Goal: Transaction & Acquisition: Obtain resource

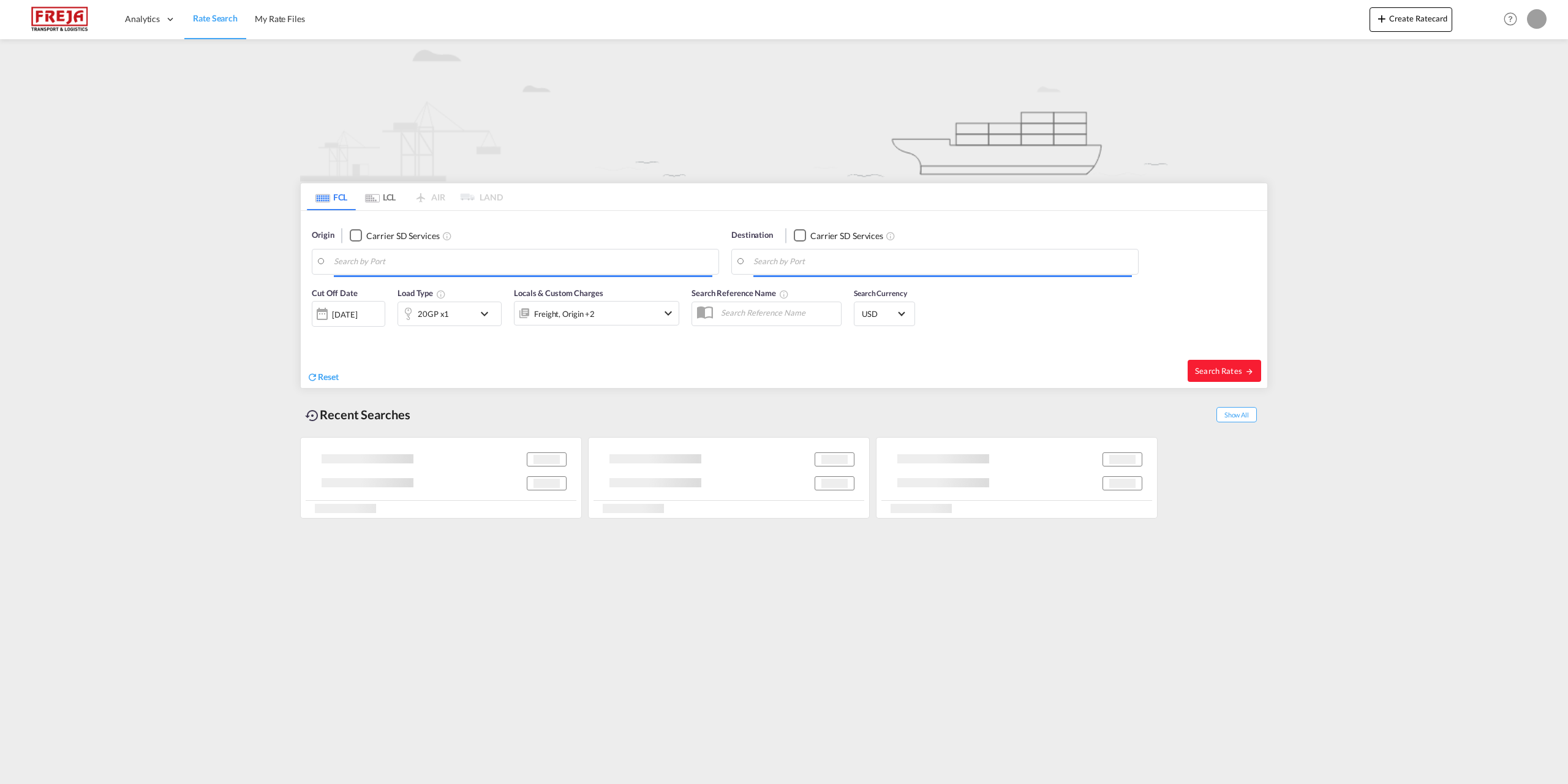
type input "[GEOGRAPHIC_DATA] ([GEOGRAPHIC_DATA]), DKCPH"
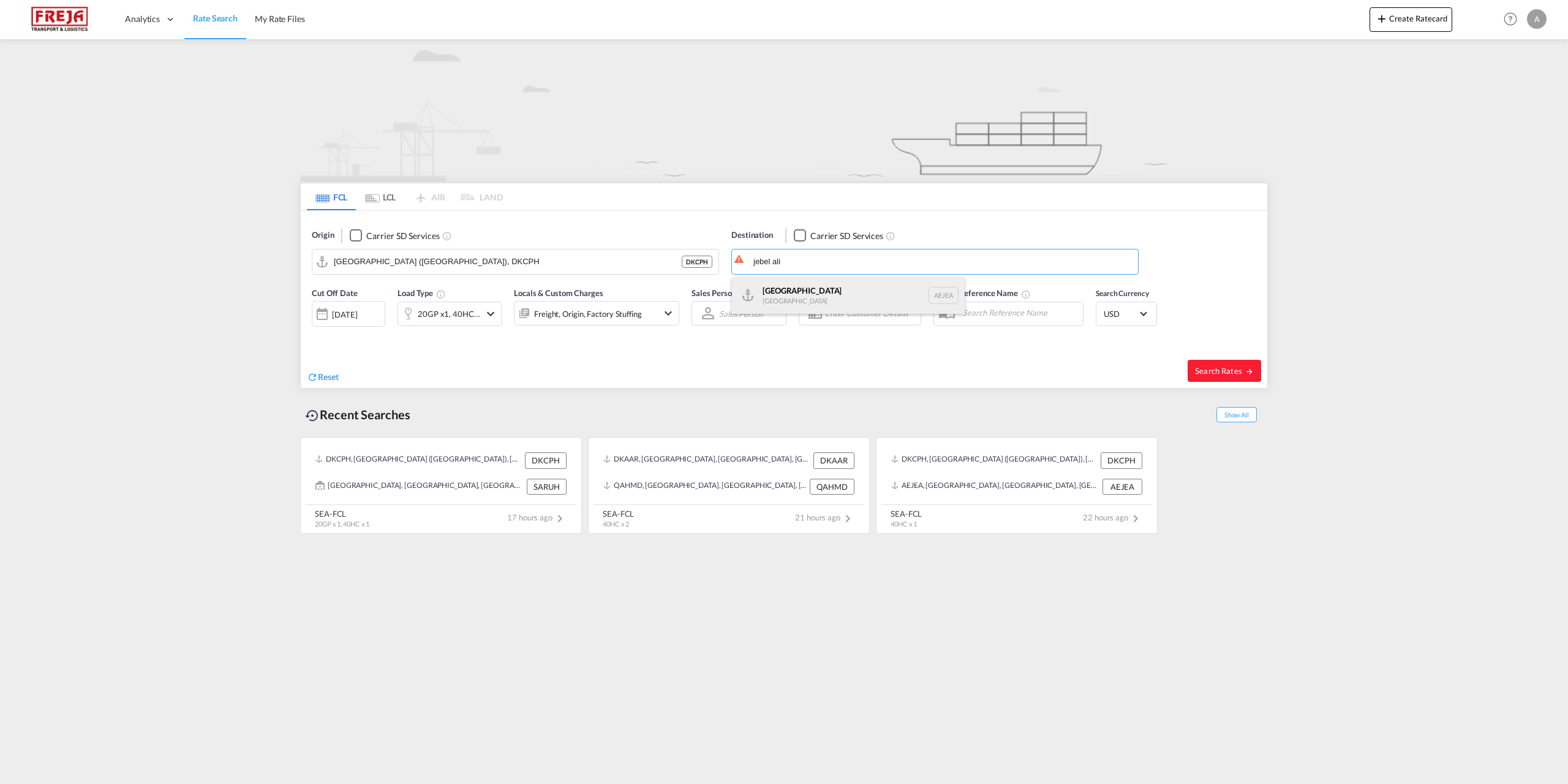
click at [774, 309] on div "[GEOGRAPHIC_DATA] [GEOGRAPHIC_DATA]" at bounding box center [848, 295] width 233 height 37
type input "[GEOGRAPHIC_DATA], [GEOGRAPHIC_DATA]"
click at [492, 308] on md-icon "icon-chevron-down" at bounding box center [490, 314] width 14 height 14
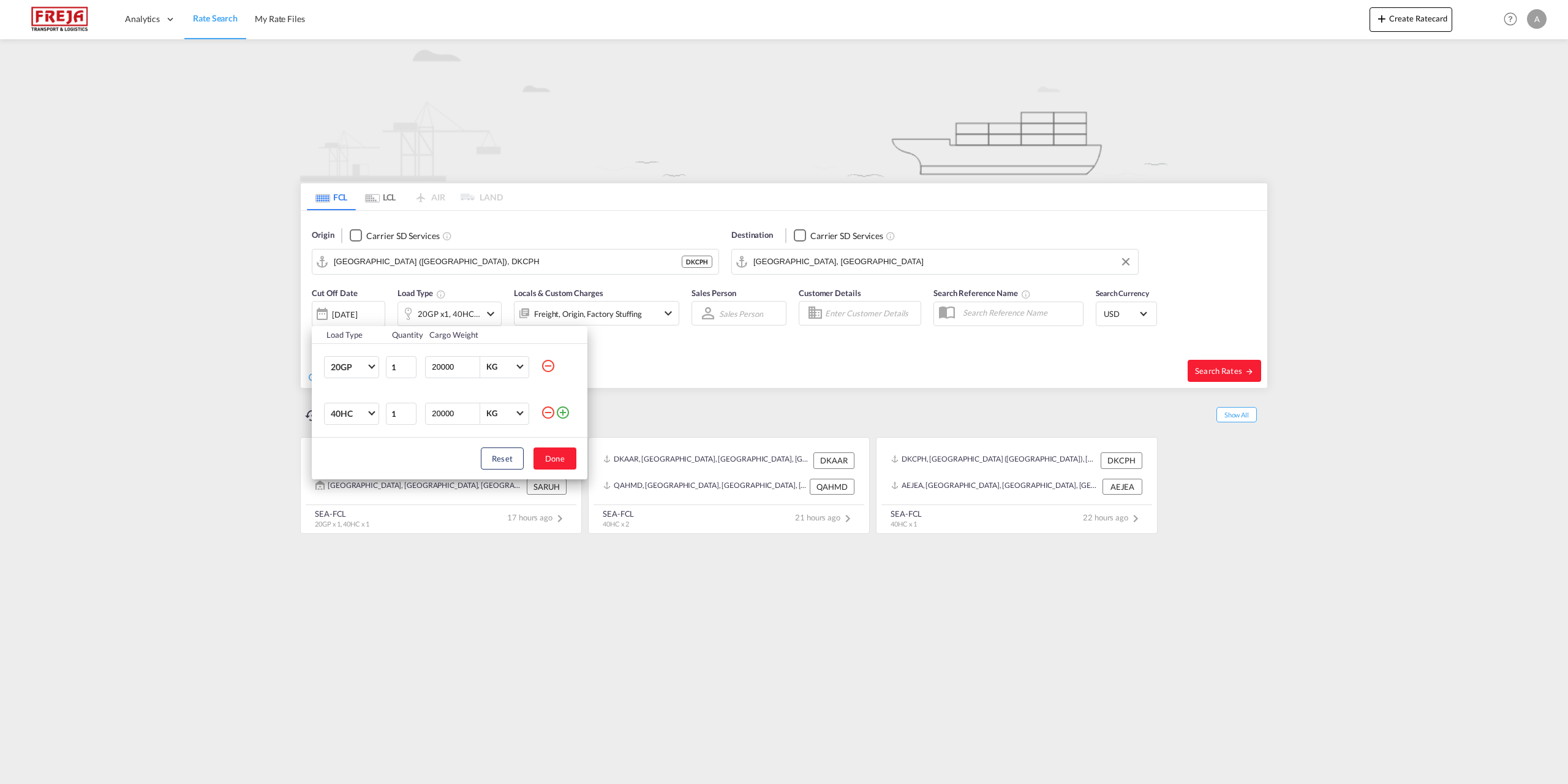
click at [550, 367] on md-icon "icon-minus-circle-outline" at bounding box center [548, 365] width 14 height 14
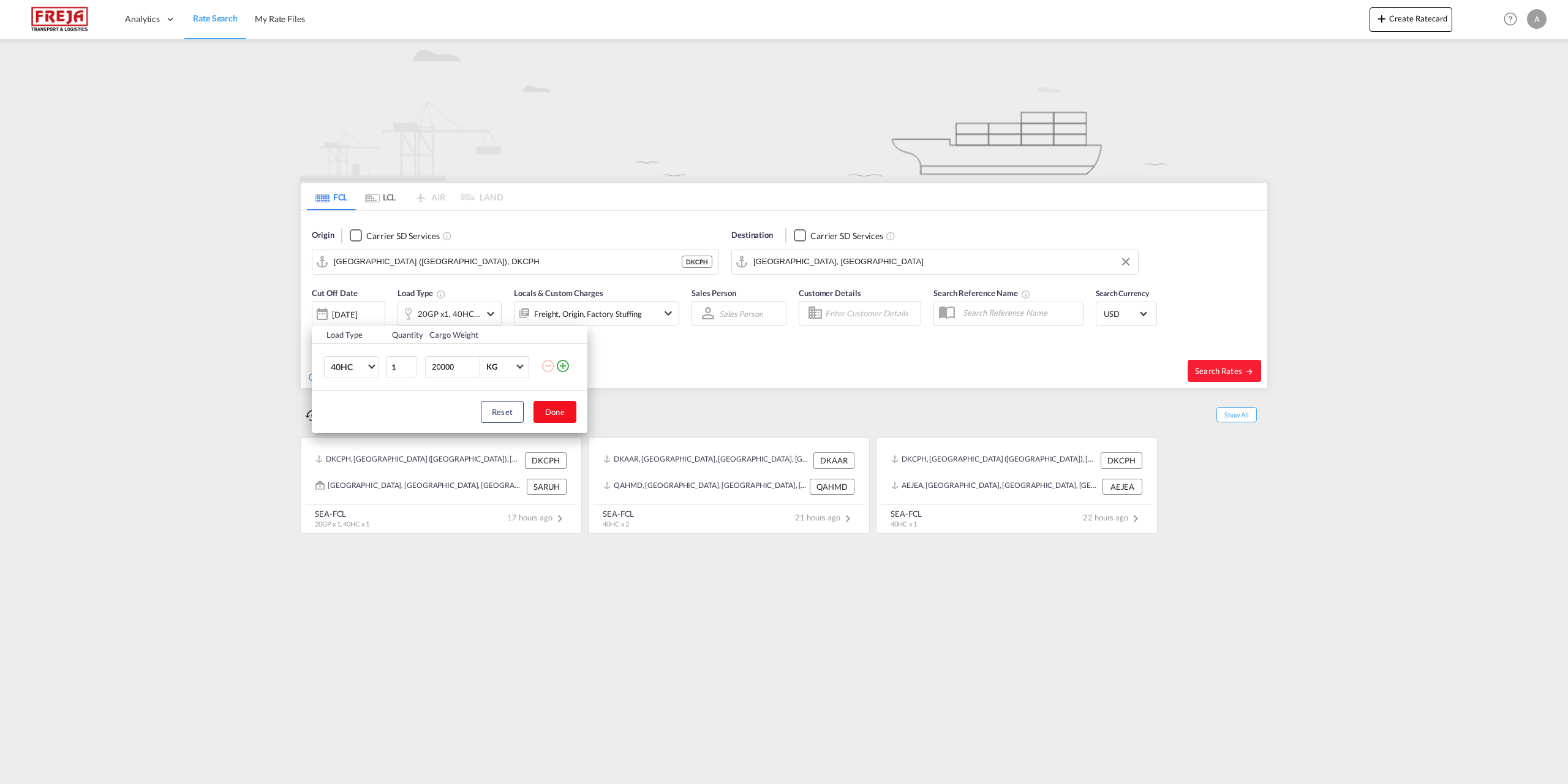
click at [564, 413] on button "Done" at bounding box center [555, 411] width 43 height 22
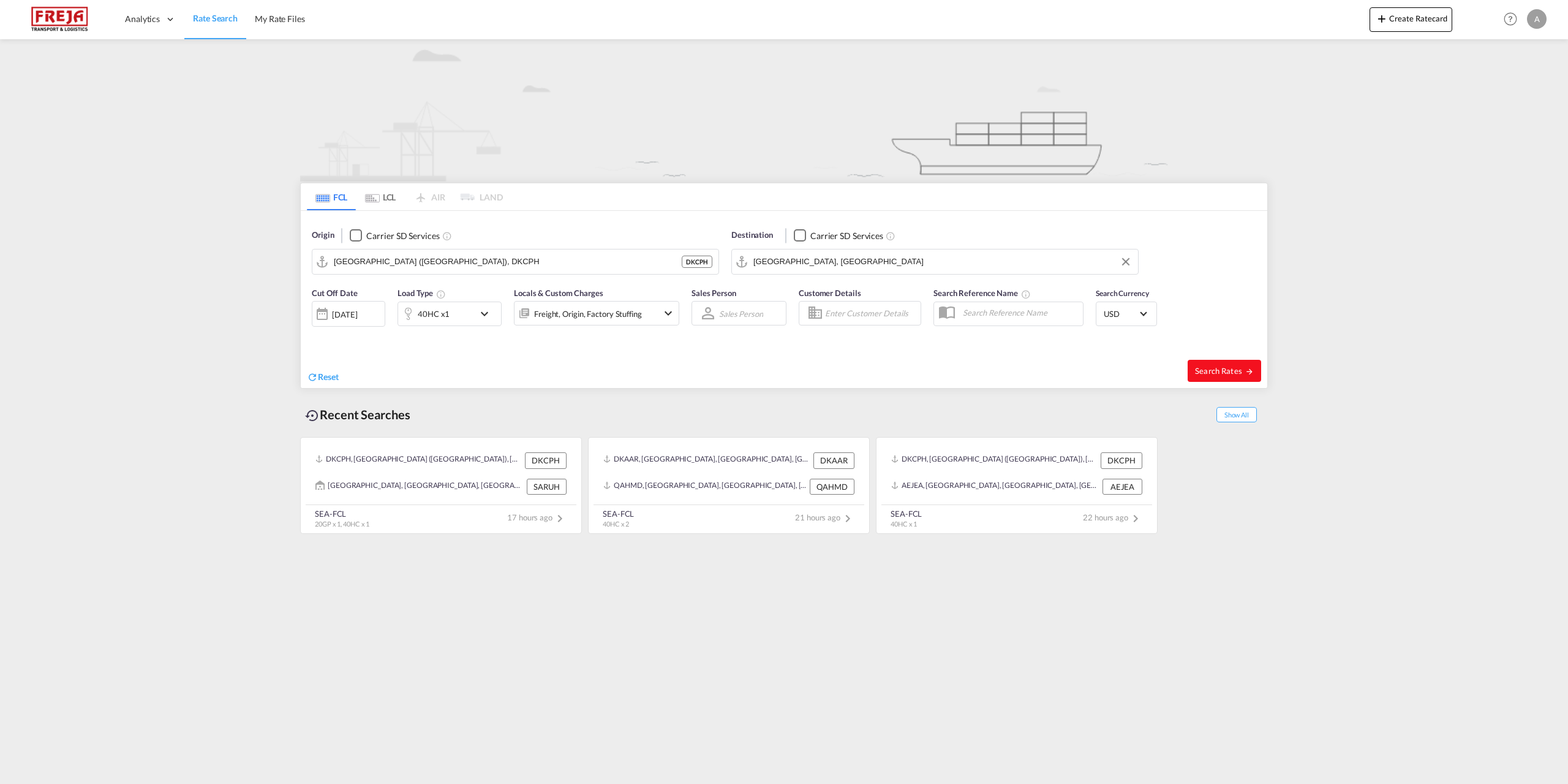
click at [1204, 364] on button "Search Rates" at bounding box center [1224, 370] width 73 height 22
type input "DKCPH to AEJEA / [DATE]"
